Goal: Task Accomplishment & Management: Manage account settings

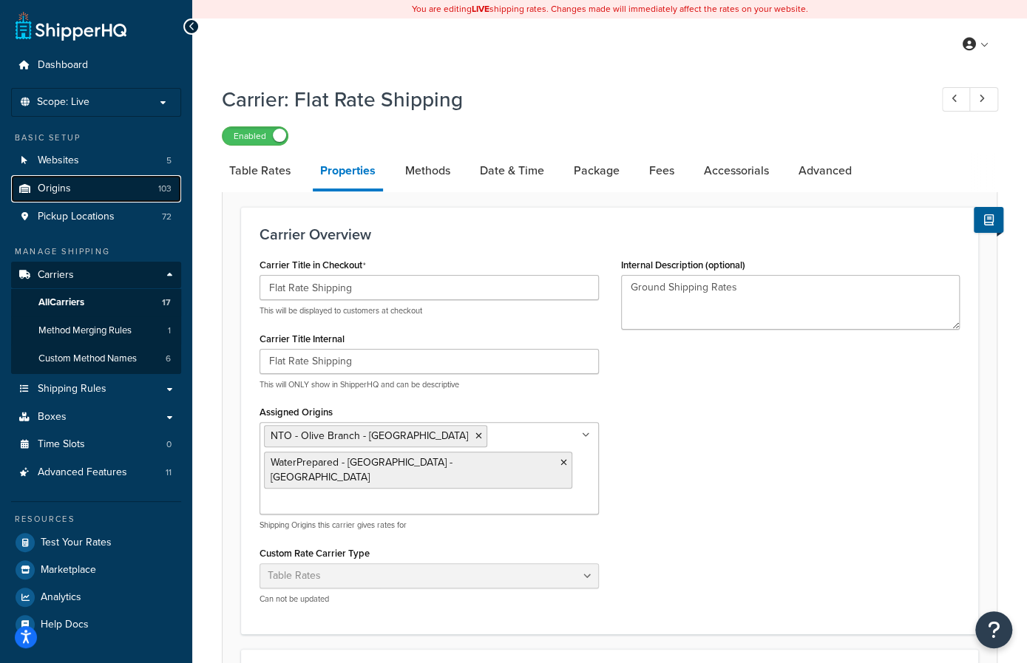
click at [64, 186] on span "Origins" at bounding box center [54, 189] width 33 height 13
click at [233, 206] on div "Carrier Overview Carrier Title in Checkout Flat Rate Shipping This will be disp…" at bounding box center [610, 597] width 776 height 810
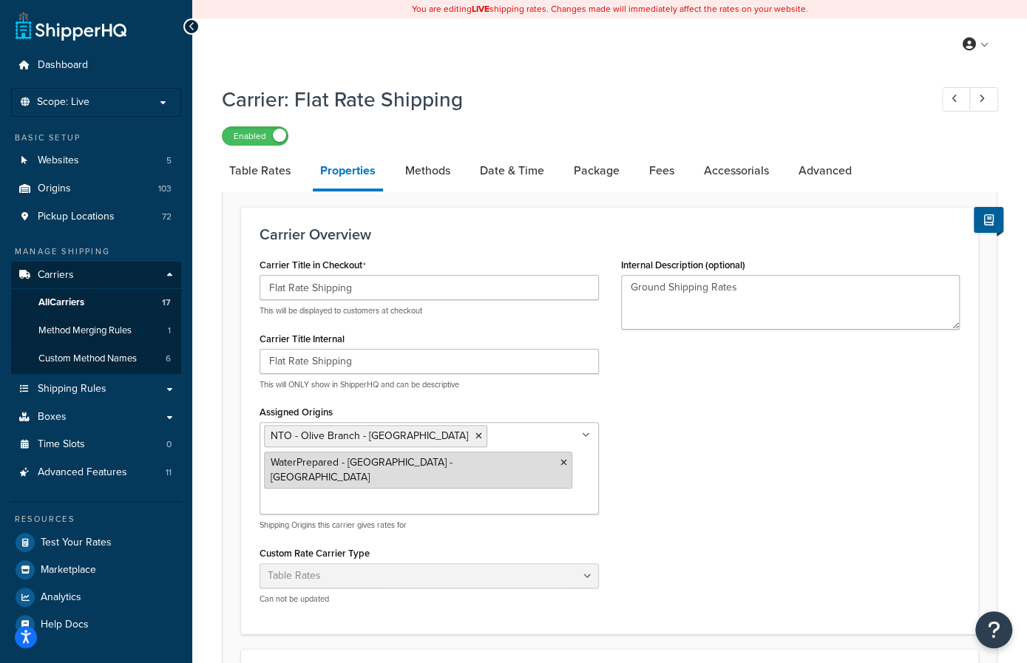
click at [562, 452] on li "WaterPrepared - [GEOGRAPHIC_DATA] - [GEOGRAPHIC_DATA]" at bounding box center [418, 470] width 308 height 37
click at [561, 458] on icon at bounding box center [564, 462] width 7 height 9
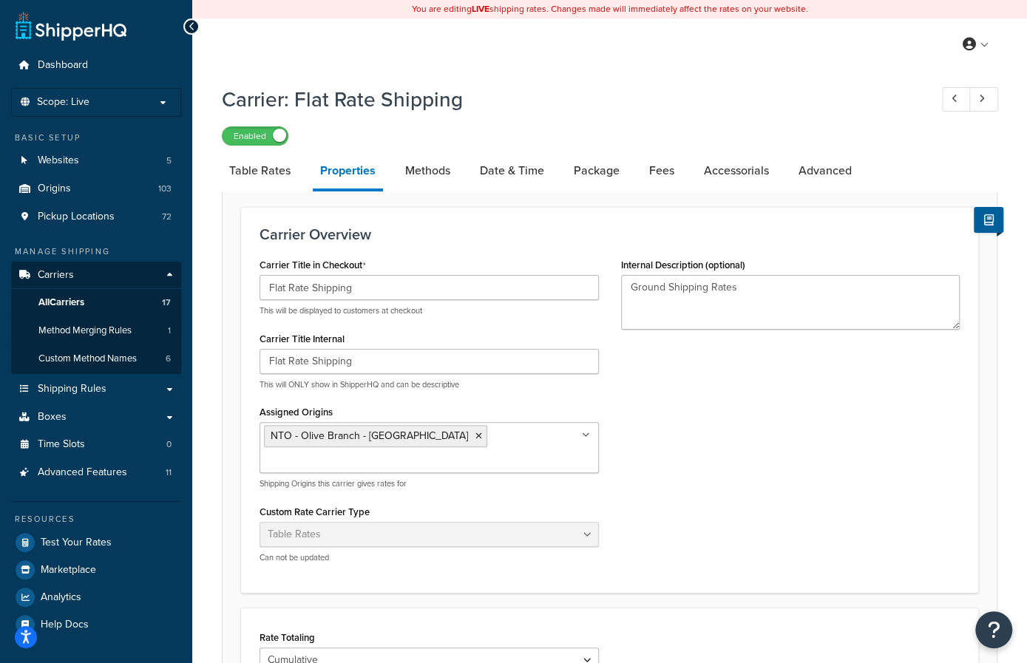
click at [702, 437] on div "Carrier Title in Checkout Flat Rate Shipping This will be displayed to customer…" at bounding box center [609, 414] width 722 height 320
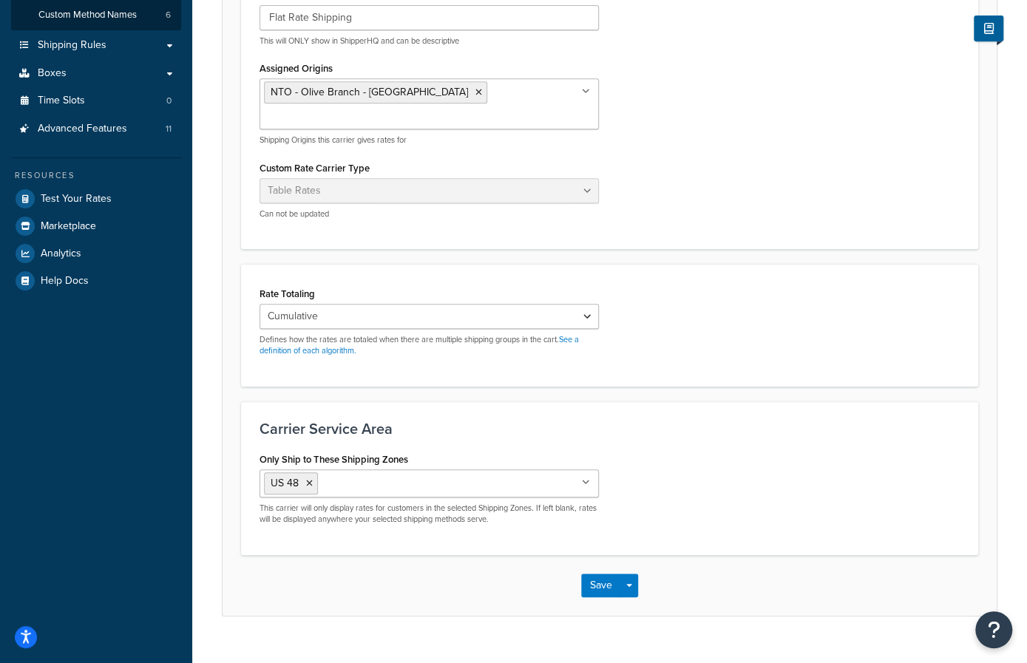
scroll to position [345, 0]
click at [595, 573] on button "Save" at bounding box center [601, 585] width 40 height 24
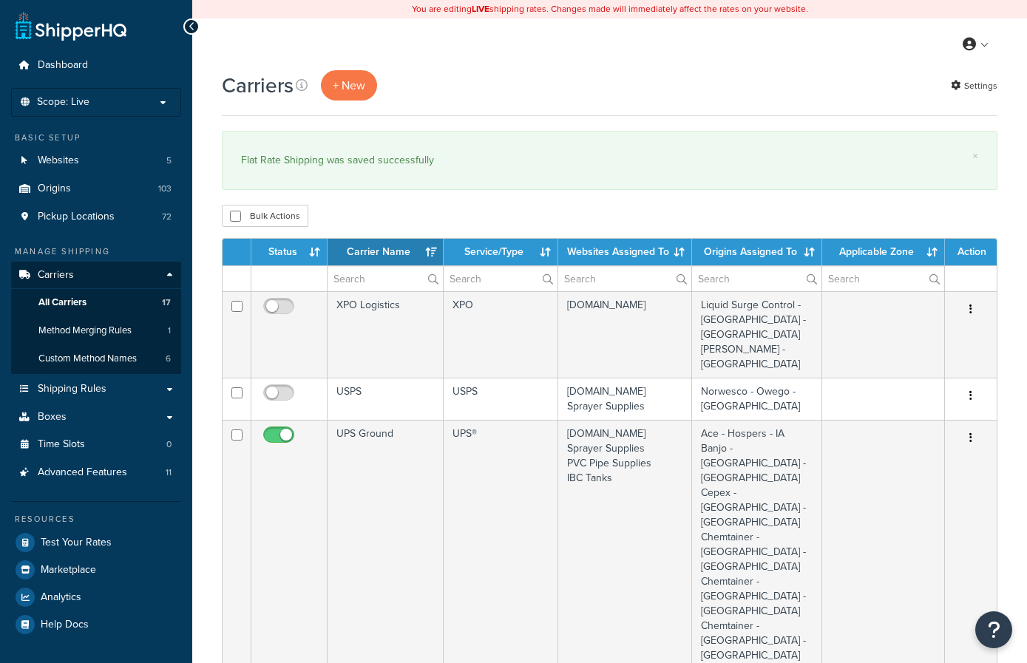
select select "15"
